Goal: Navigation & Orientation: Find specific page/section

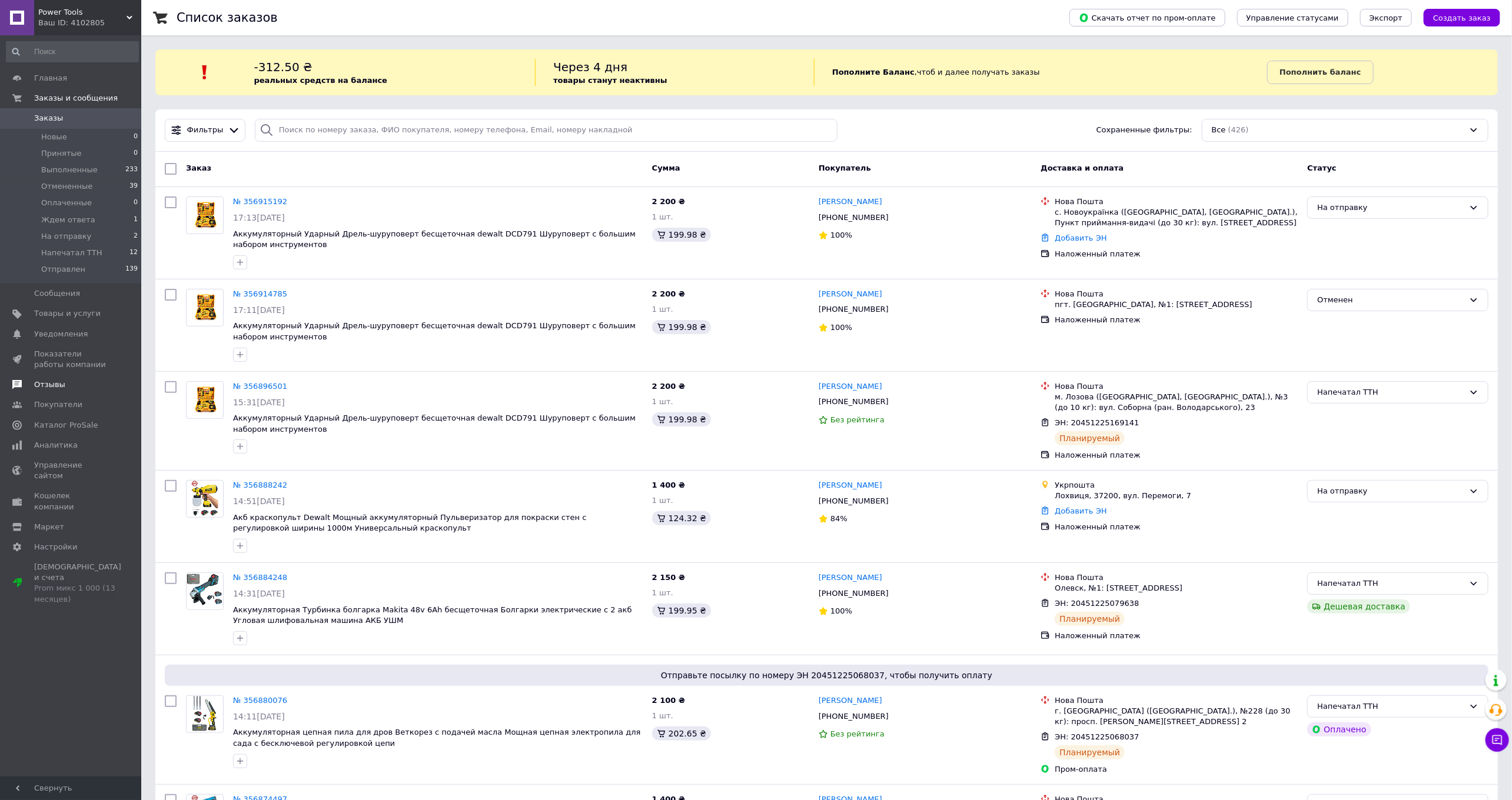
click at [49, 383] on span "Отзывы" at bounding box center [49, 385] width 31 height 11
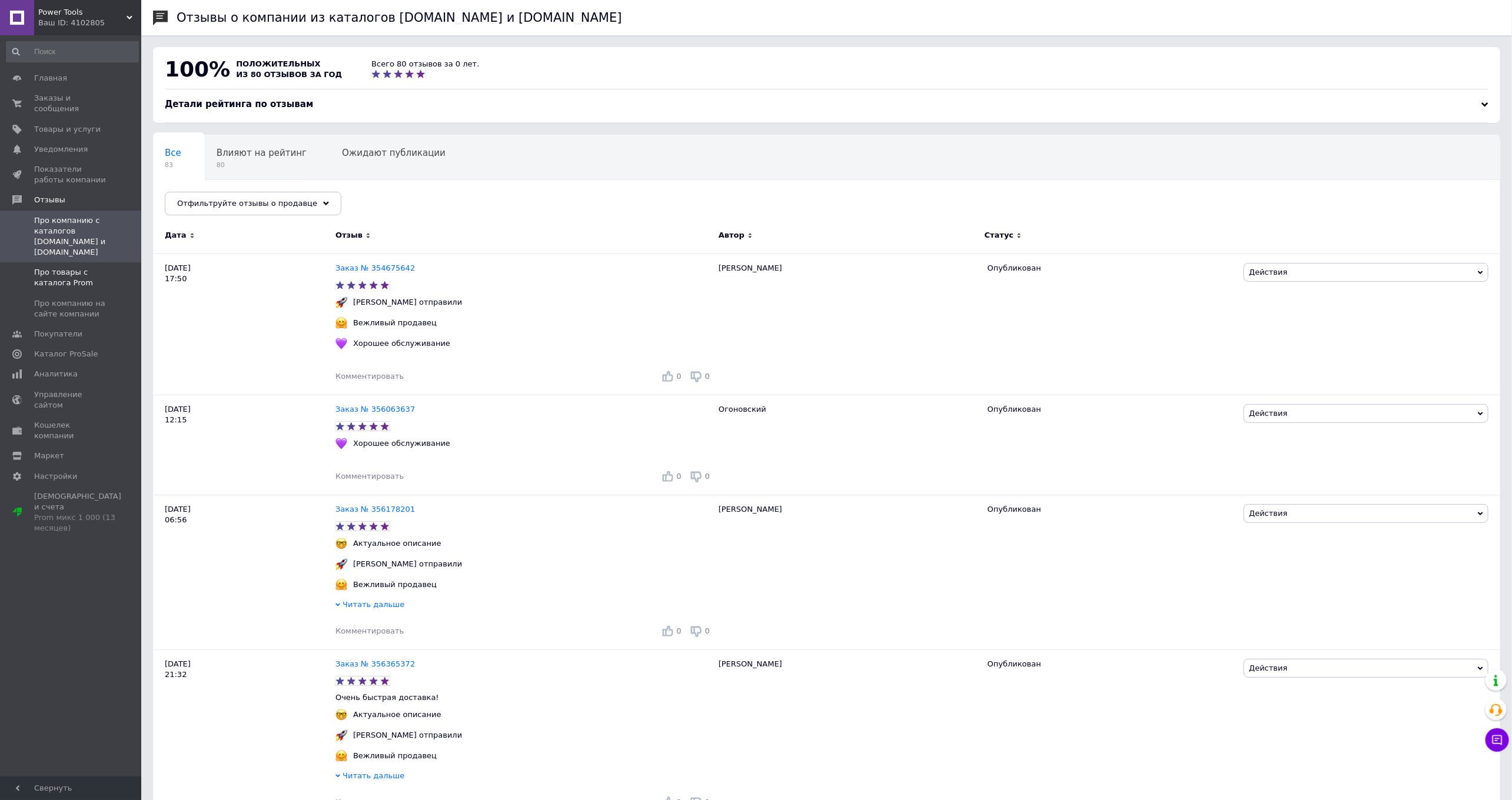
click at [66, 271] on span "Про товары с каталога Prom" at bounding box center [71, 277] width 75 height 21
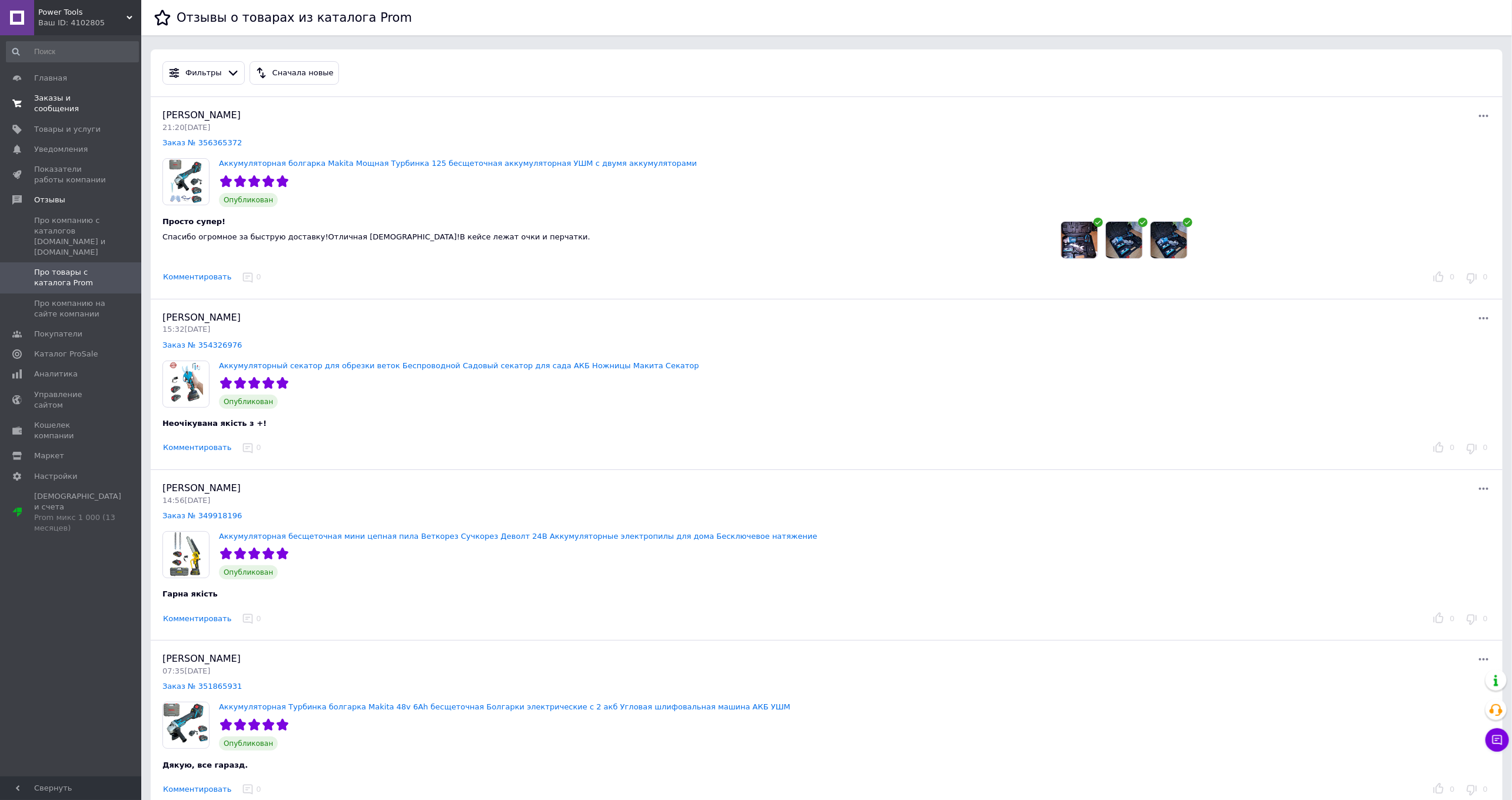
click at [56, 106] on span "Заказы и сообщения" at bounding box center [71, 103] width 75 height 21
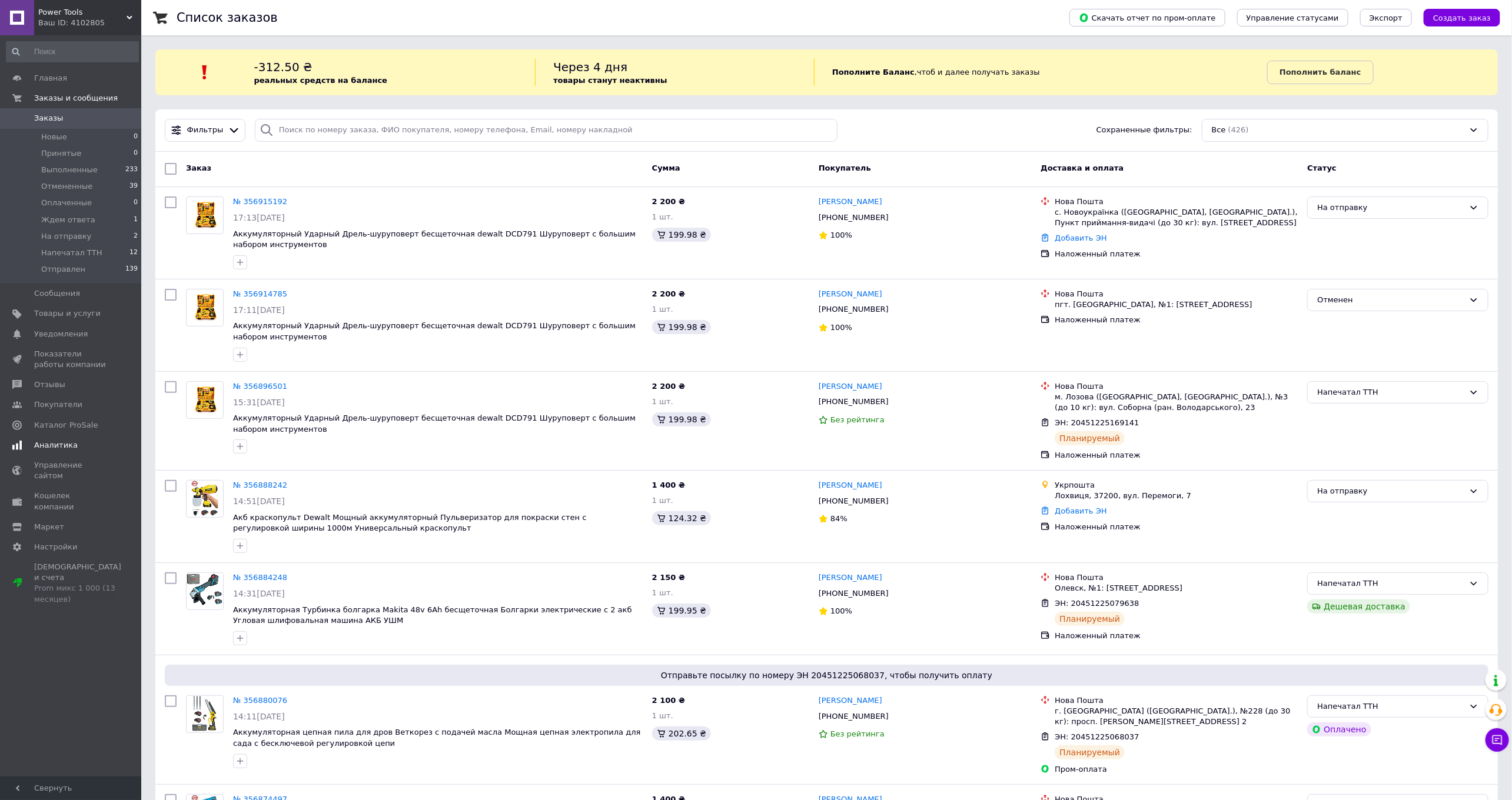
click at [58, 439] on link "Аналитика" at bounding box center [72, 446] width 145 height 20
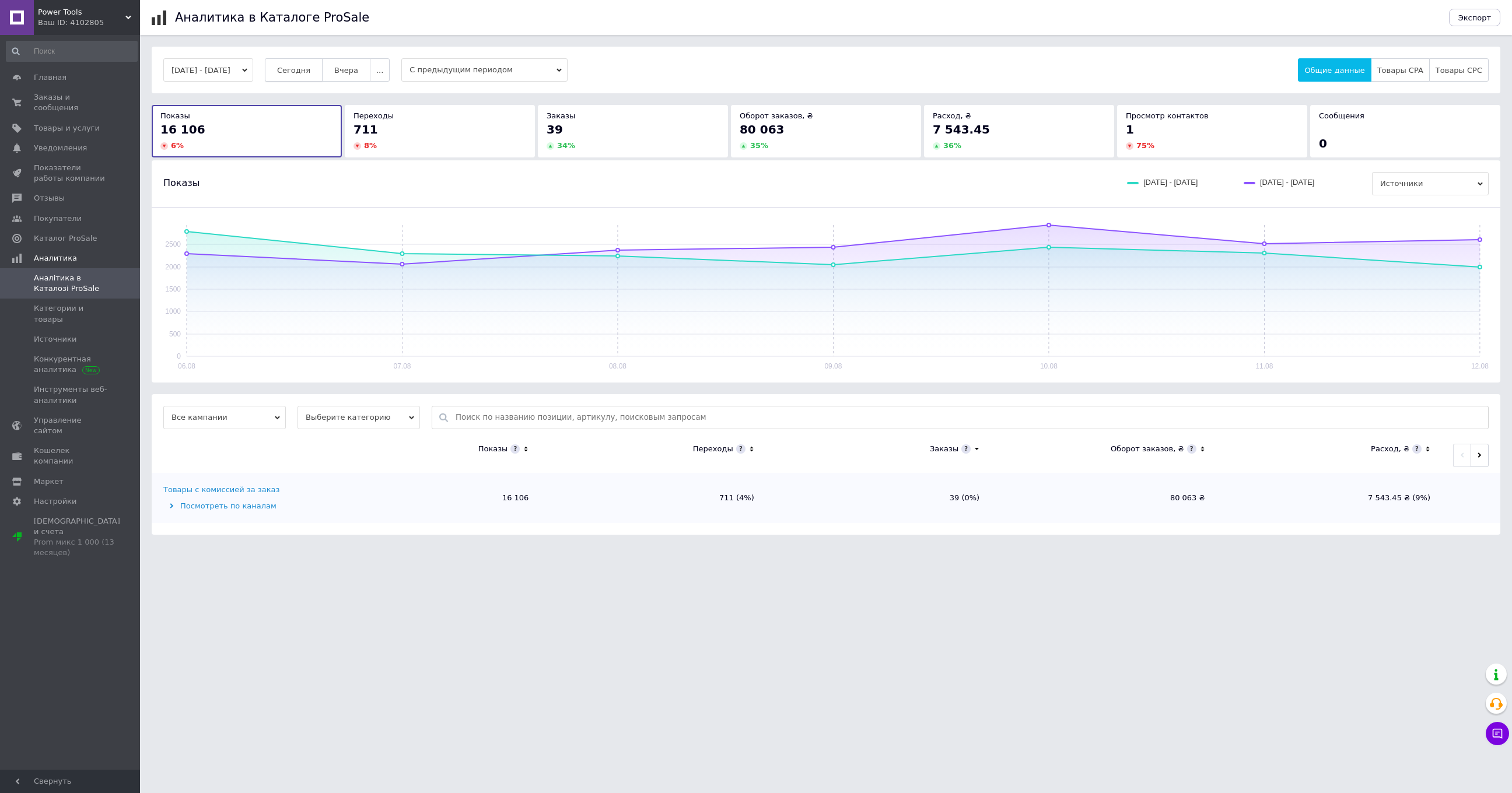
click at [322, 75] on button "Сегодня" at bounding box center [293, 70] width 58 height 24
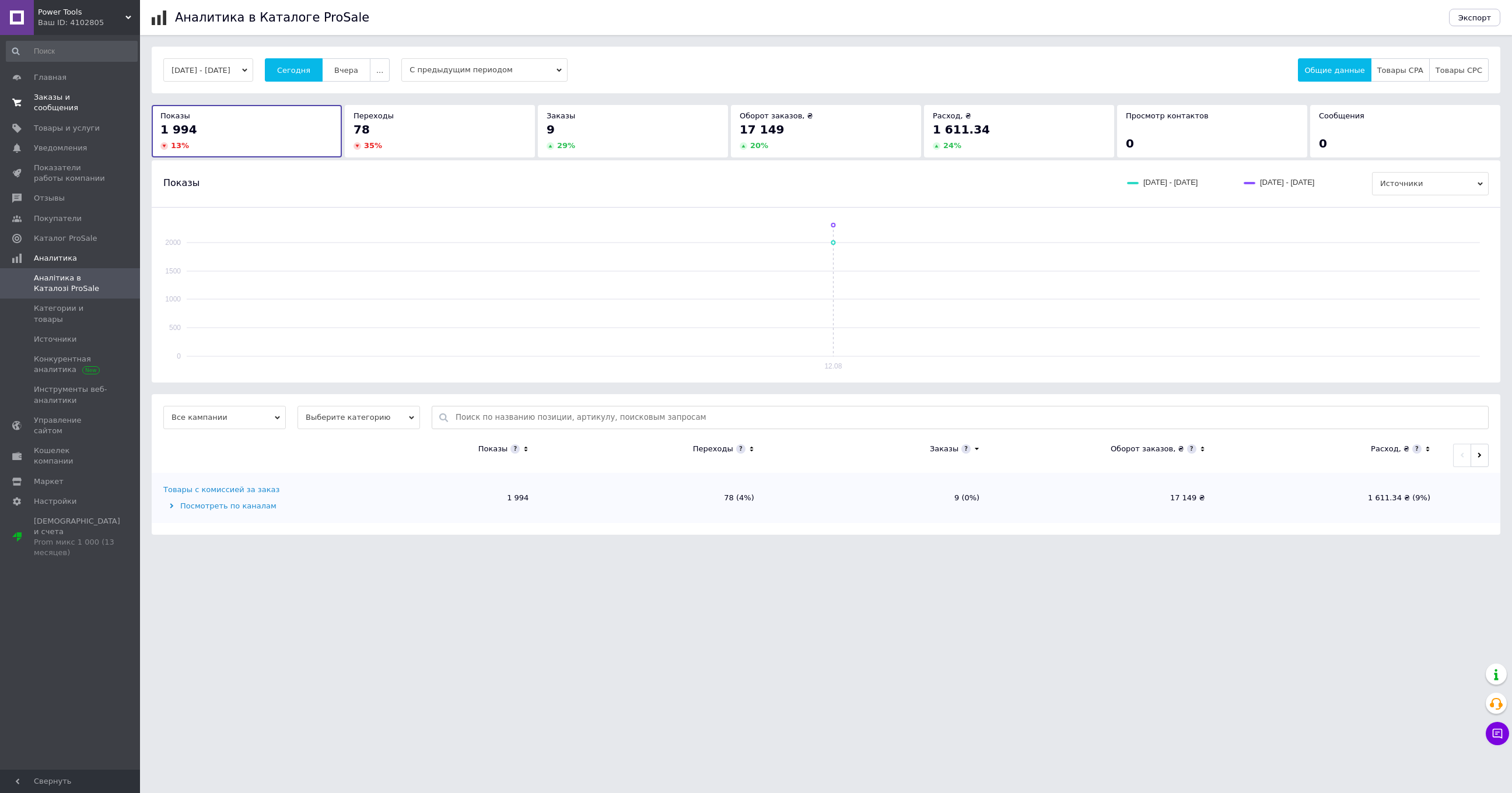
click at [62, 107] on span "Заказы и сообщения" at bounding box center [70, 102] width 74 height 21
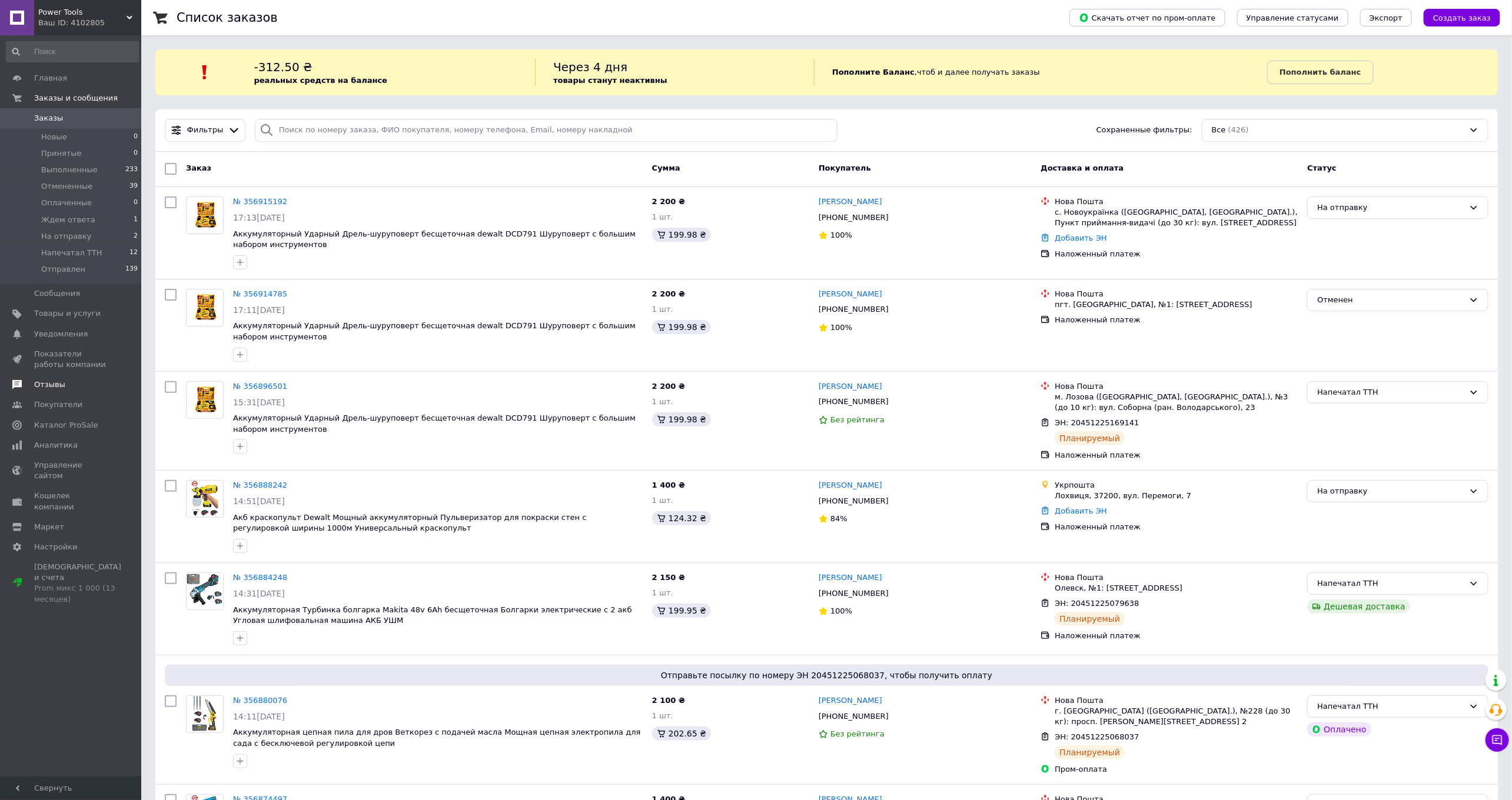
click at [56, 390] on span "Отзывы" at bounding box center [49, 385] width 31 height 11
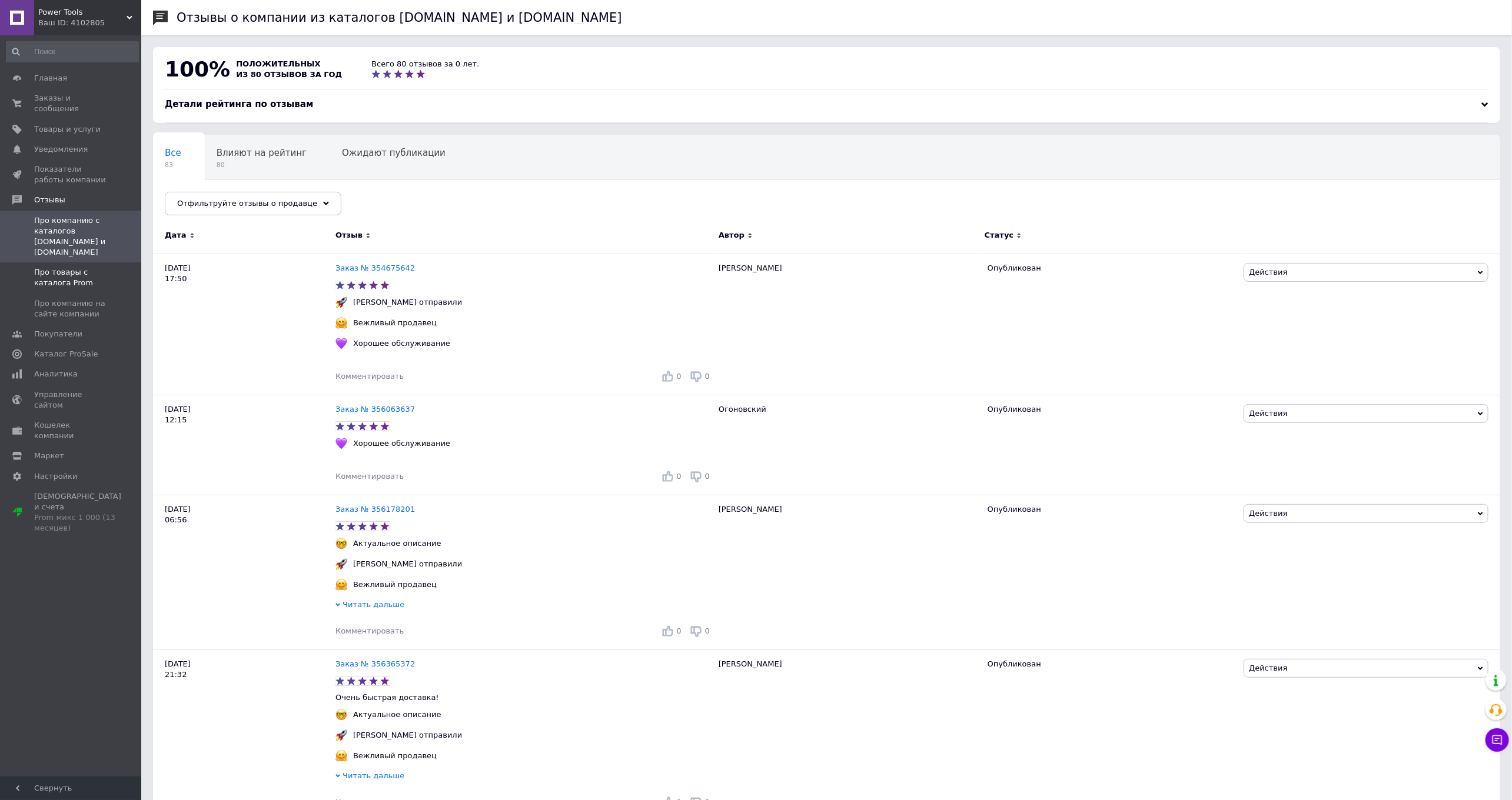
click at [71, 272] on span "Про товары с каталога Prom" at bounding box center [71, 277] width 75 height 21
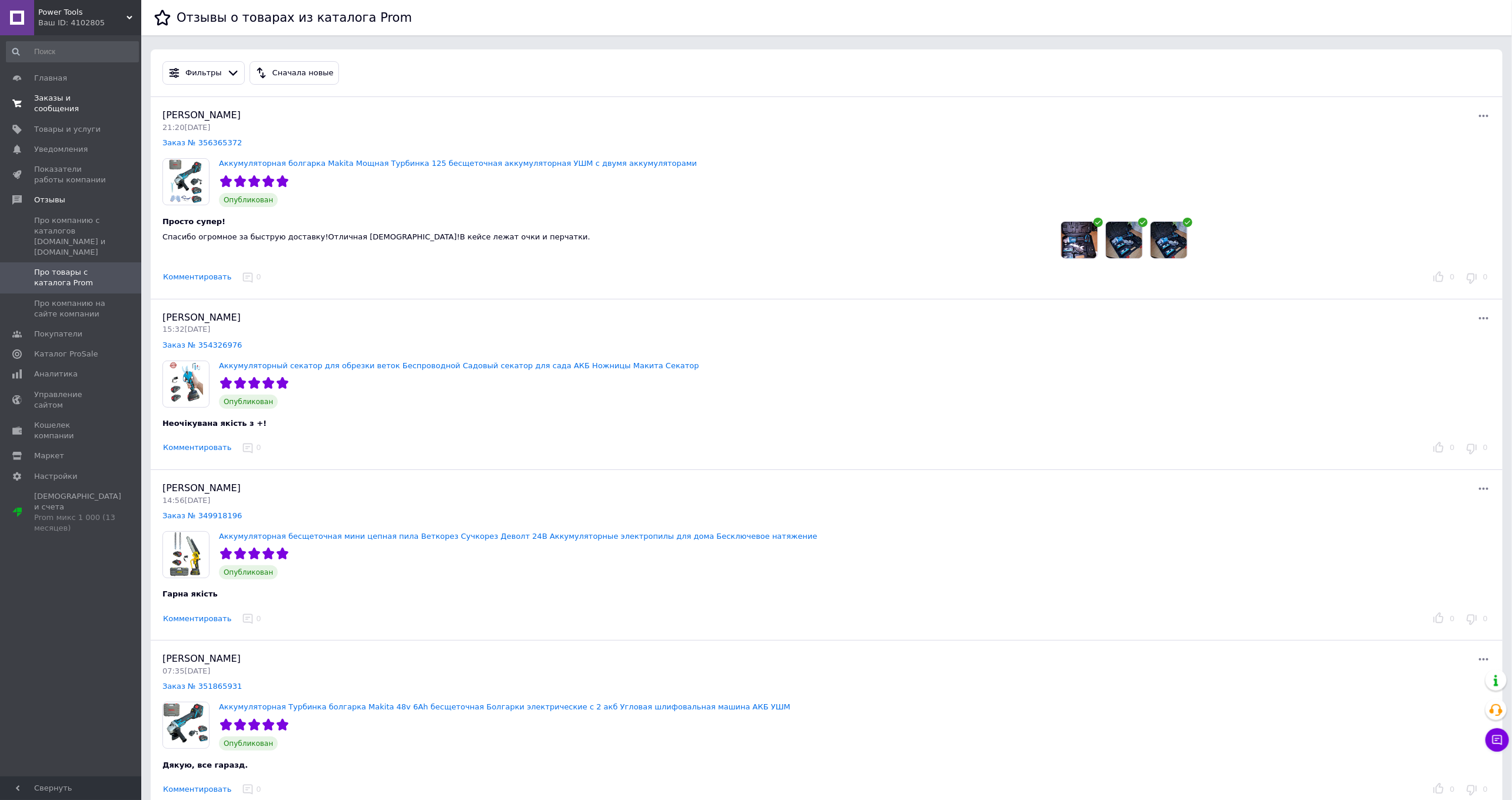
click at [46, 94] on span "Заказы и сообщения" at bounding box center [71, 103] width 75 height 21
